Goal: Information Seeking & Learning: Learn about a topic

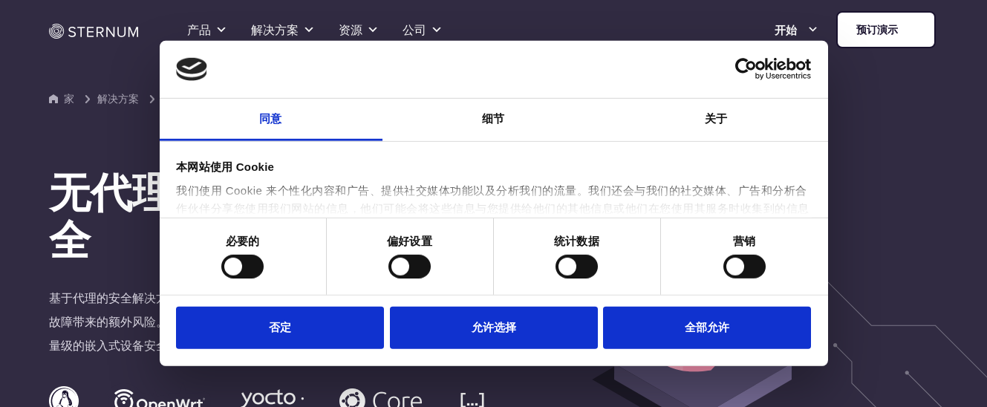
scroll to position [25, 0]
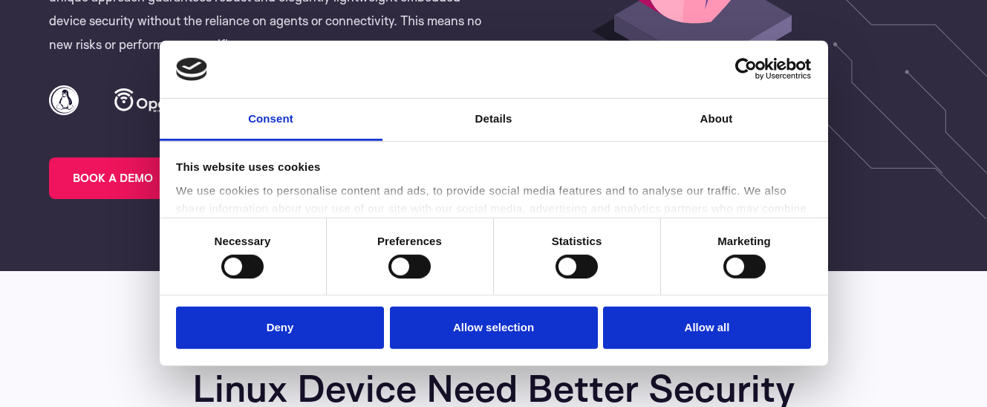
scroll to position [362, 0]
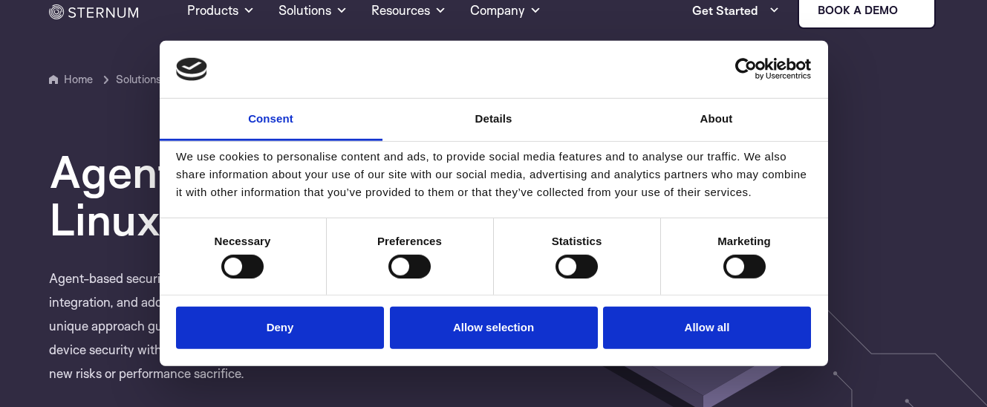
scroll to position [19, 0]
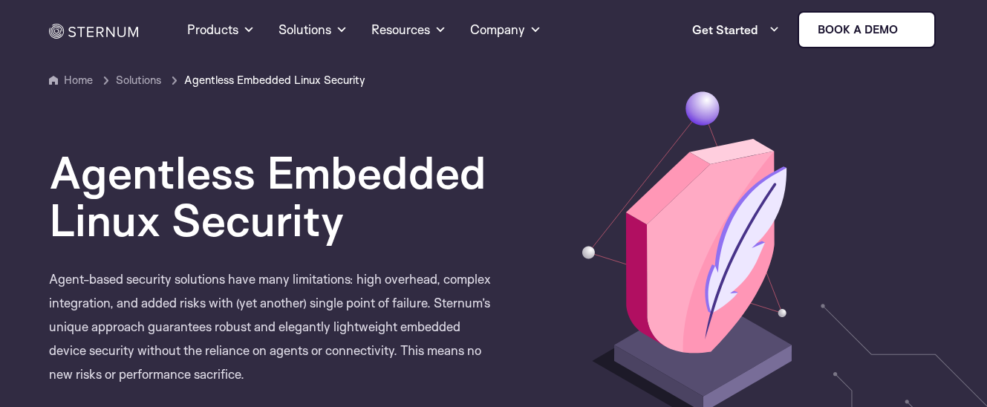
click at [869, 89] on div at bounding box center [694, 308] width 400 height 441
click at [820, 145] on div at bounding box center [694, 308] width 400 height 441
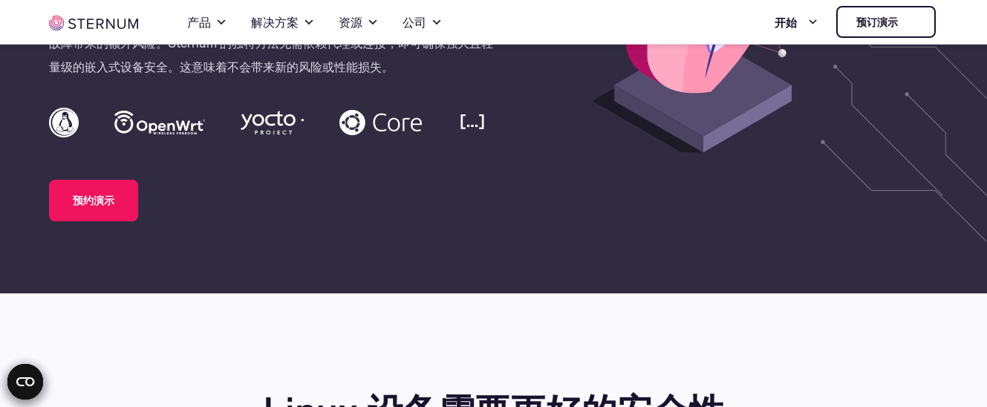
scroll to position [0, 0]
